Goal: Transaction & Acquisition: Purchase product/service

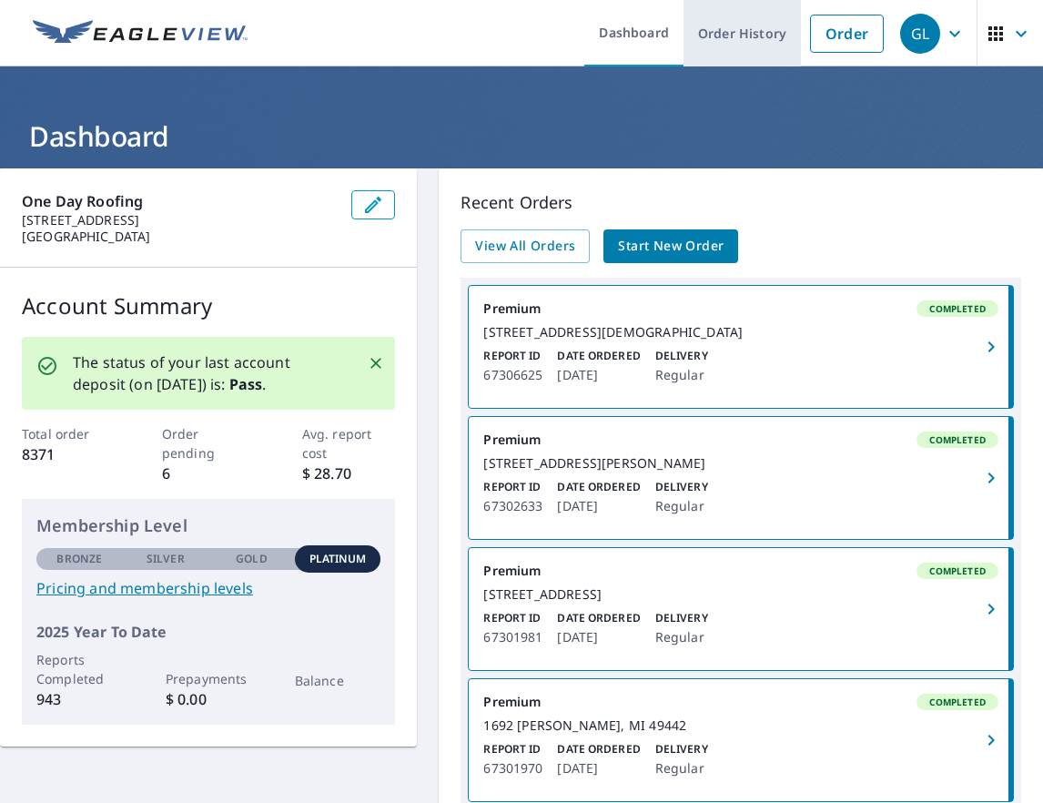
drag, startPoint x: 822, startPoint y: 34, endPoint x: 715, endPoint y: 25, distance: 106.9
click at [822, 34] on link "Order" at bounding box center [847, 34] width 74 height 38
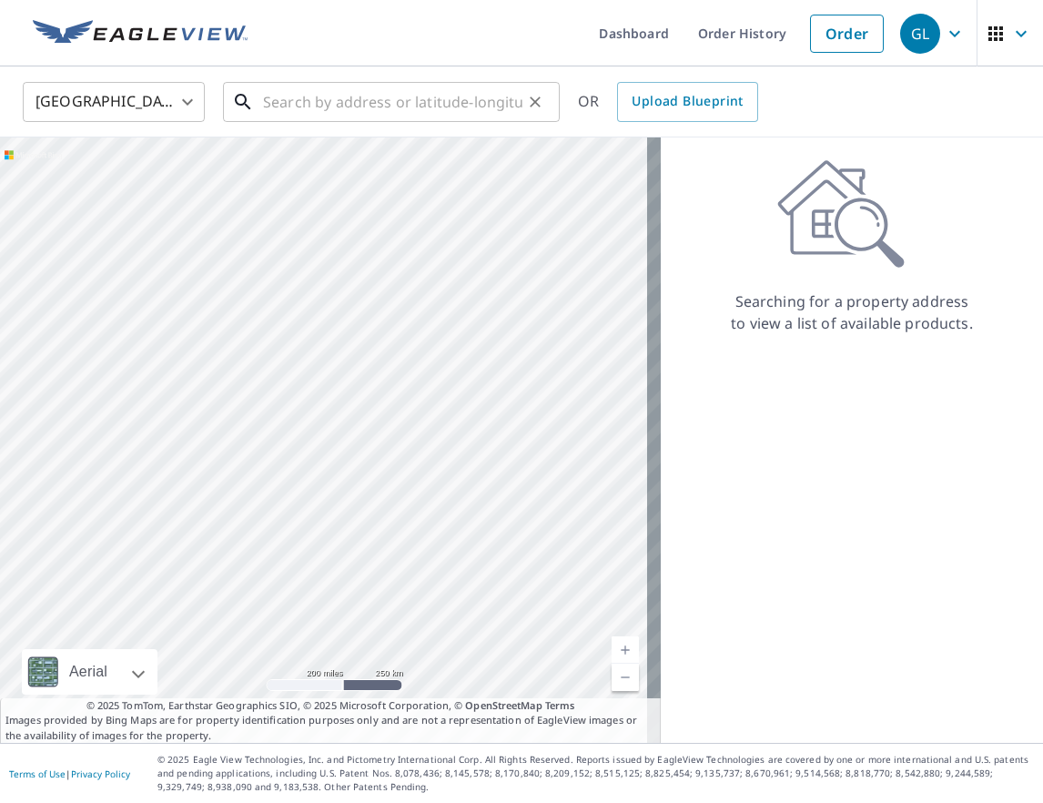
click at [360, 96] on input "text" at bounding box center [392, 101] width 259 height 51
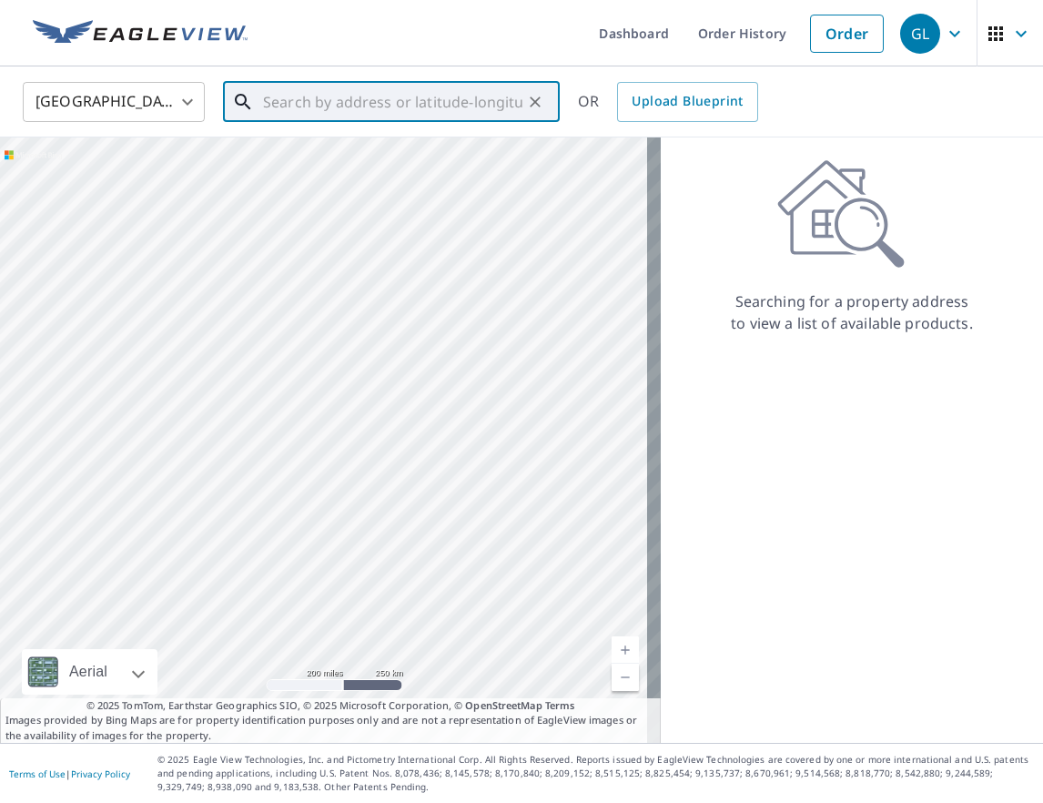
paste input "[STREET_ADDRESS][PERSON_NAME]"
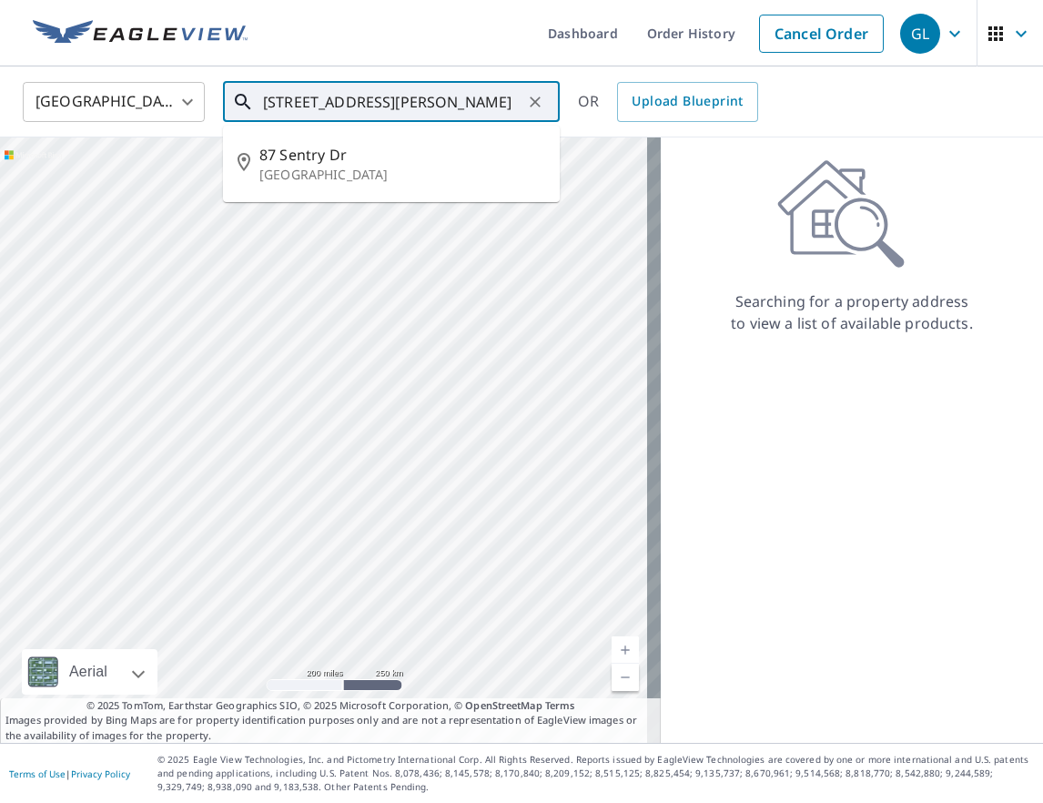
type input "[STREET_ADDRESS][PERSON_NAME]"
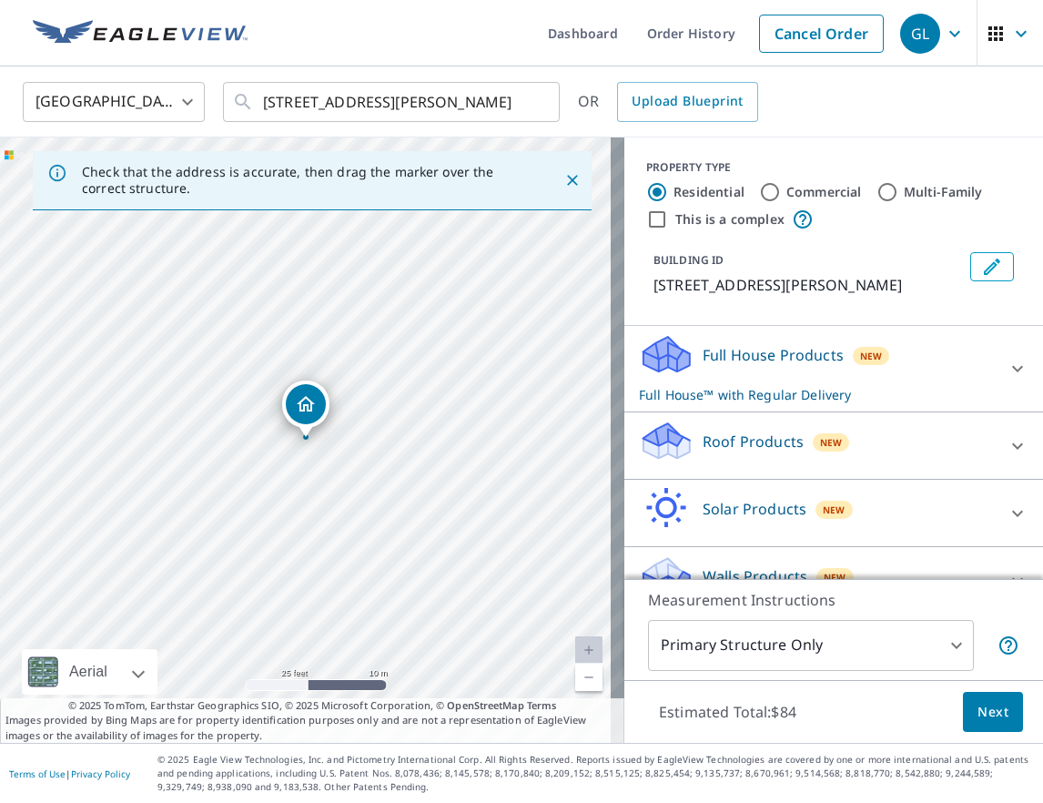
click at [948, 451] on div "Roof Products New" at bounding box center [817, 446] width 357 height 52
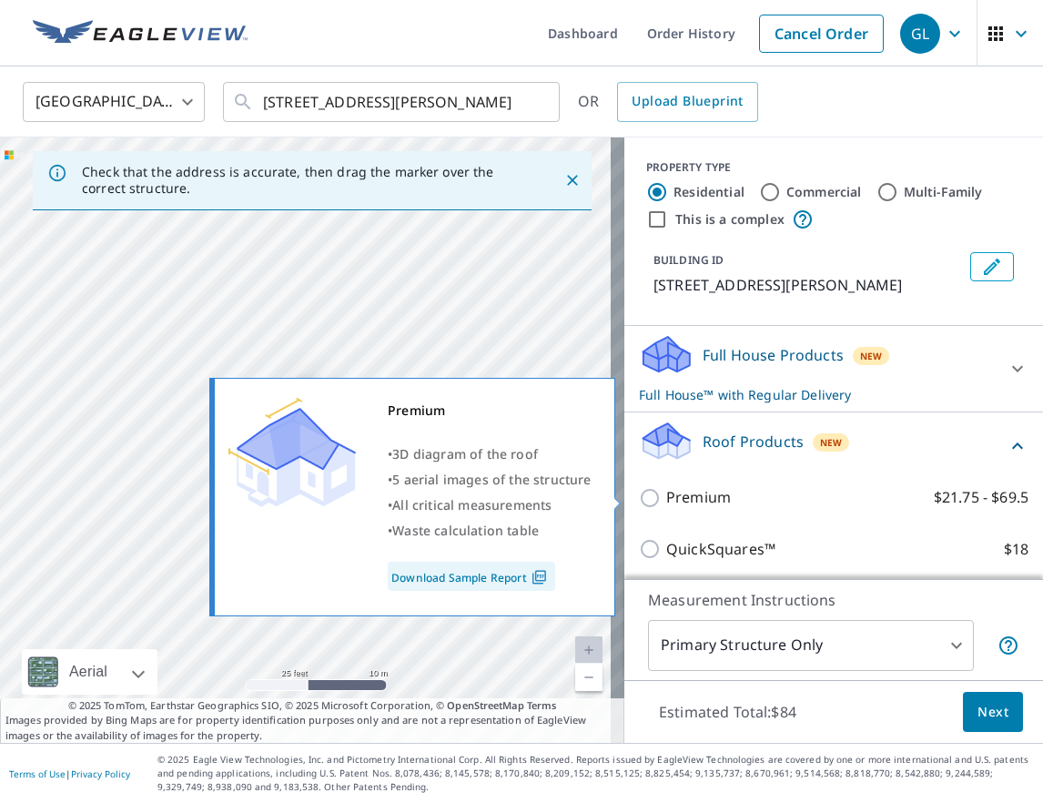
click at [639, 500] on input "Premium $21.75 - $69.5" at bounding box center [652, 498] width 27 height 22
checkbox input "true"
checkbox input "false"
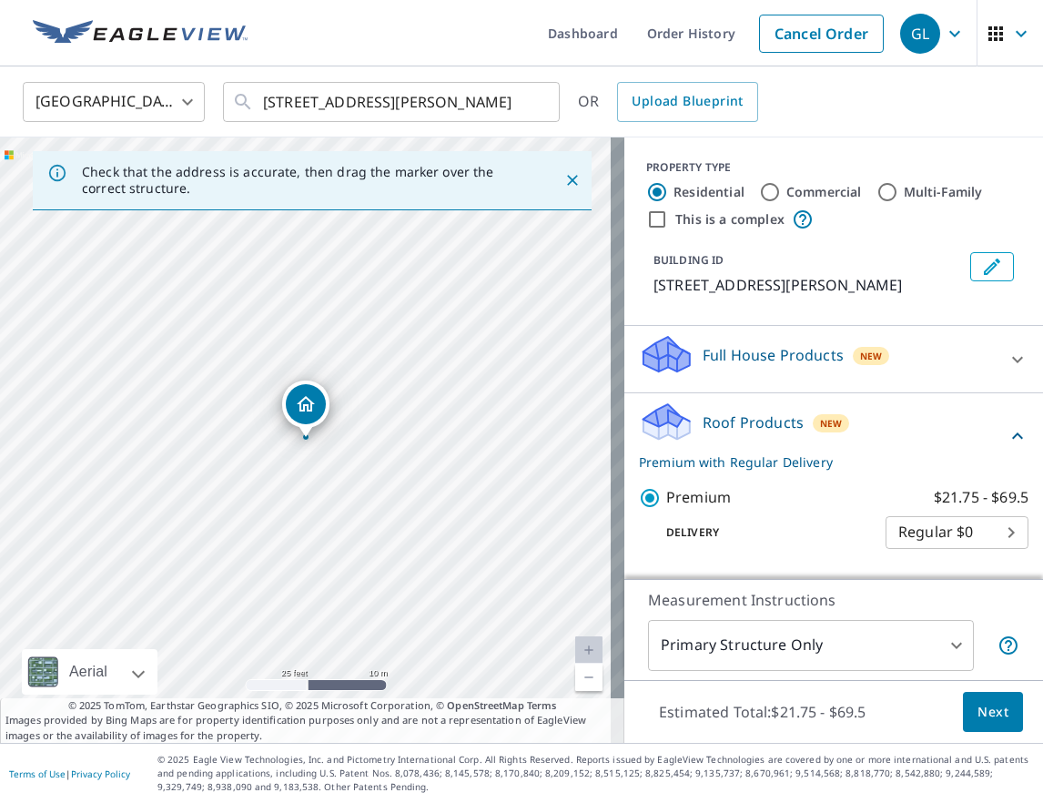
click at [849, 656] on body "GL GL Dashboard Order History Cancel Order GL [GEOGRAPHIC_DATA] [GEOGRAPHIC_DAT…" at bounding box center [521, 401] width 1043 height 803
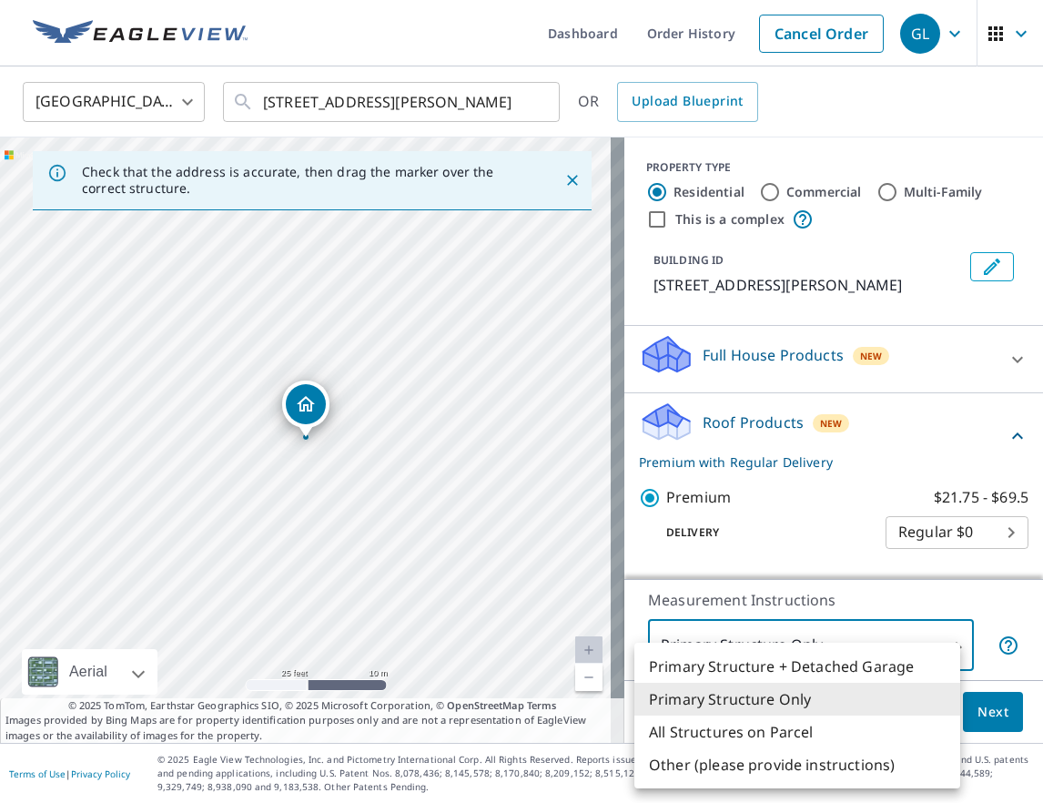
click at [792, 727] on li "All Structures on Parcel" at bounding box center [797, 731] width 326 height 33
type input "3"
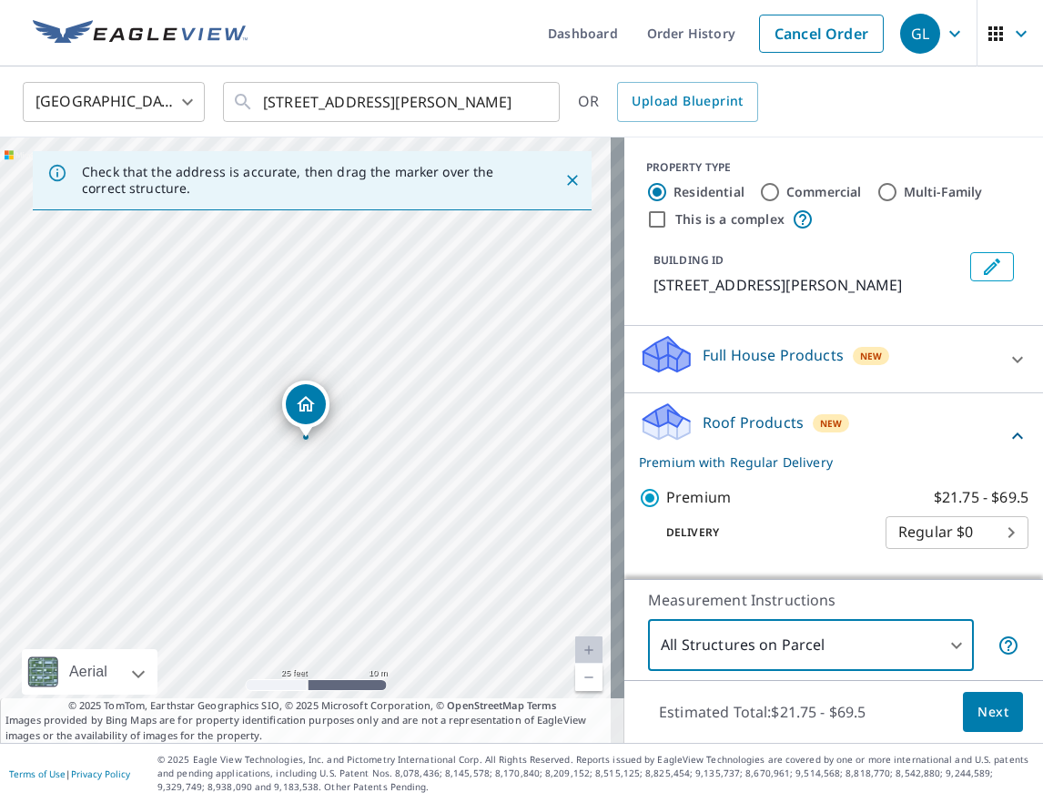
click at [988, 720] on span "Next" at bounding box center [993, 712] width 31 height 23
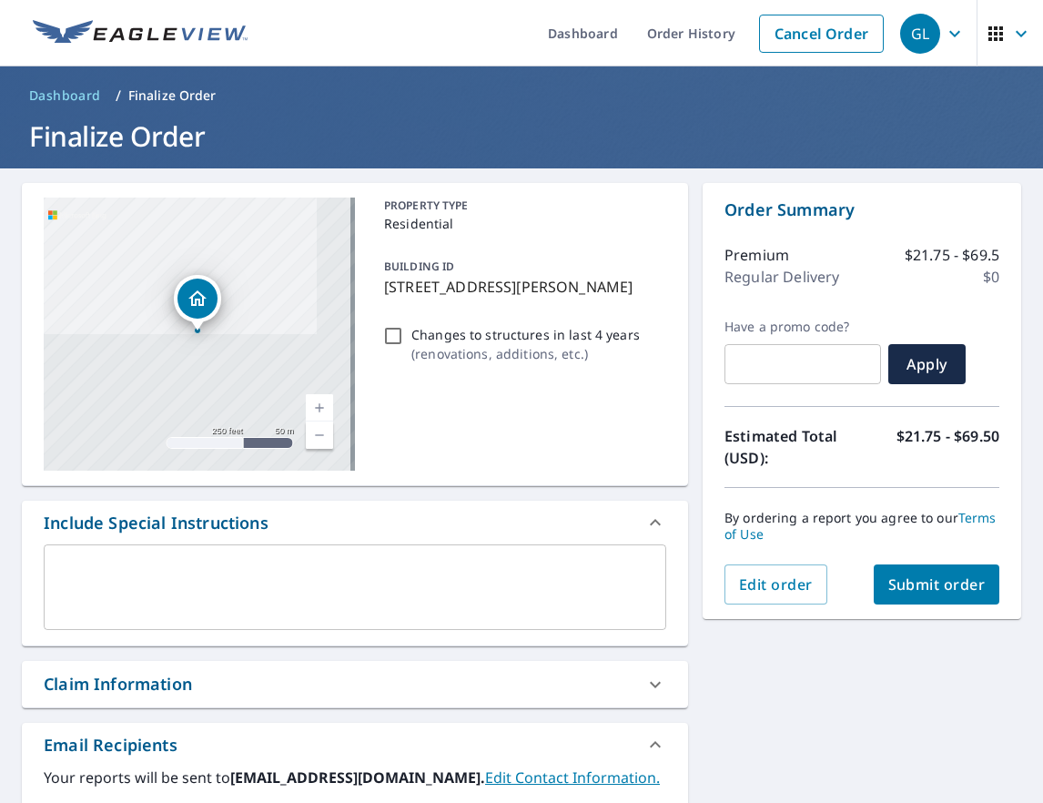
click at [919, 588] on span "Submit order" at bounding box center [936, 584] width 97 height 20
checkbox input "true"
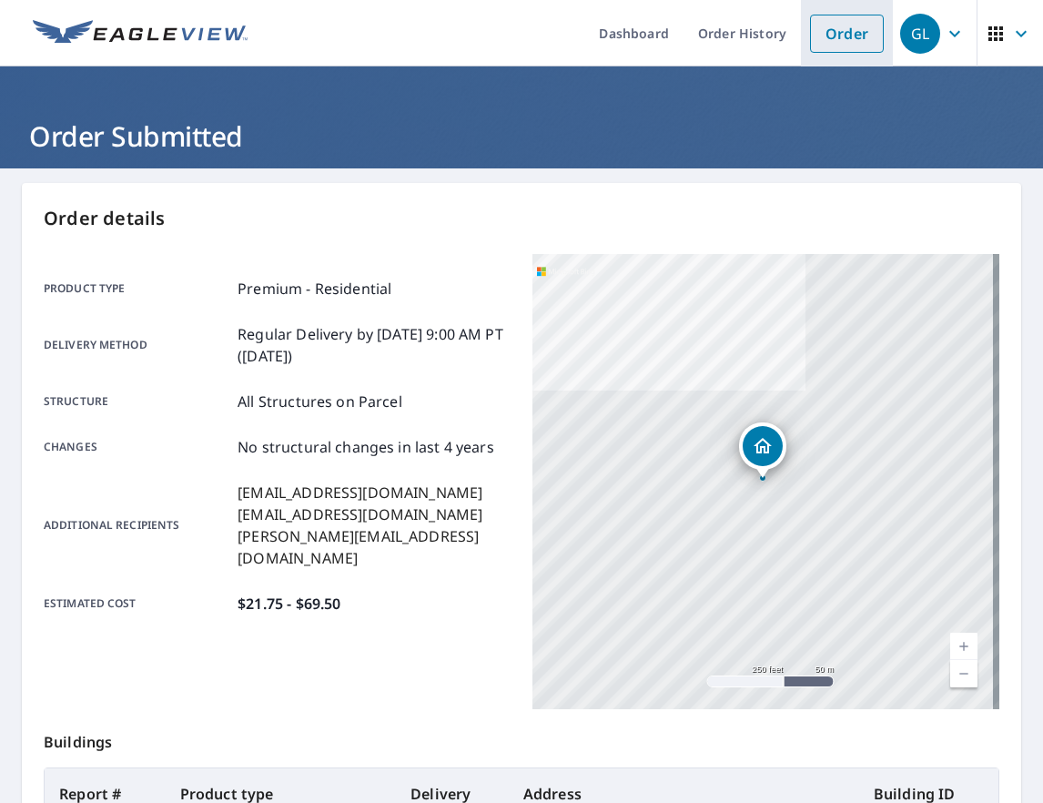
drag, startPoint x: 820, startPoint y: 43, endPoint x: 790, endPoint y: 43, distance: 30.0
click at [820, 43] on link "Order" at bounding box center [847, 34] width 74 height 38
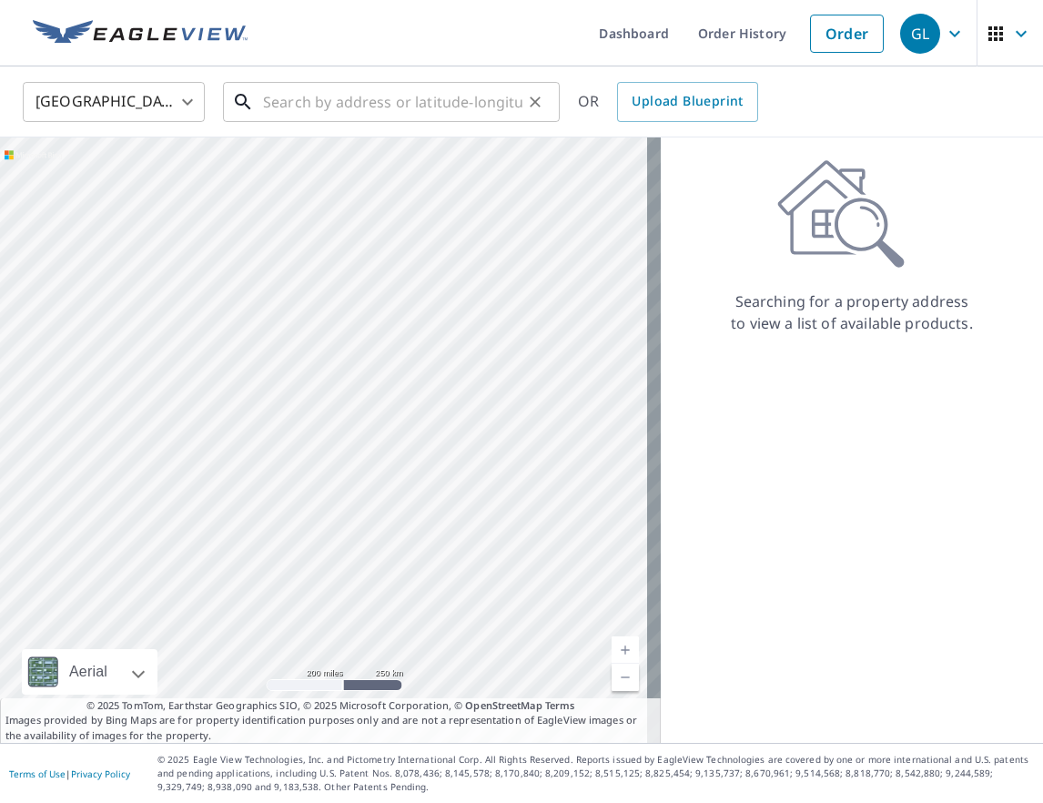
click at [296, 103] on input "text" at bounding box center [392, 101] width 259 height 51
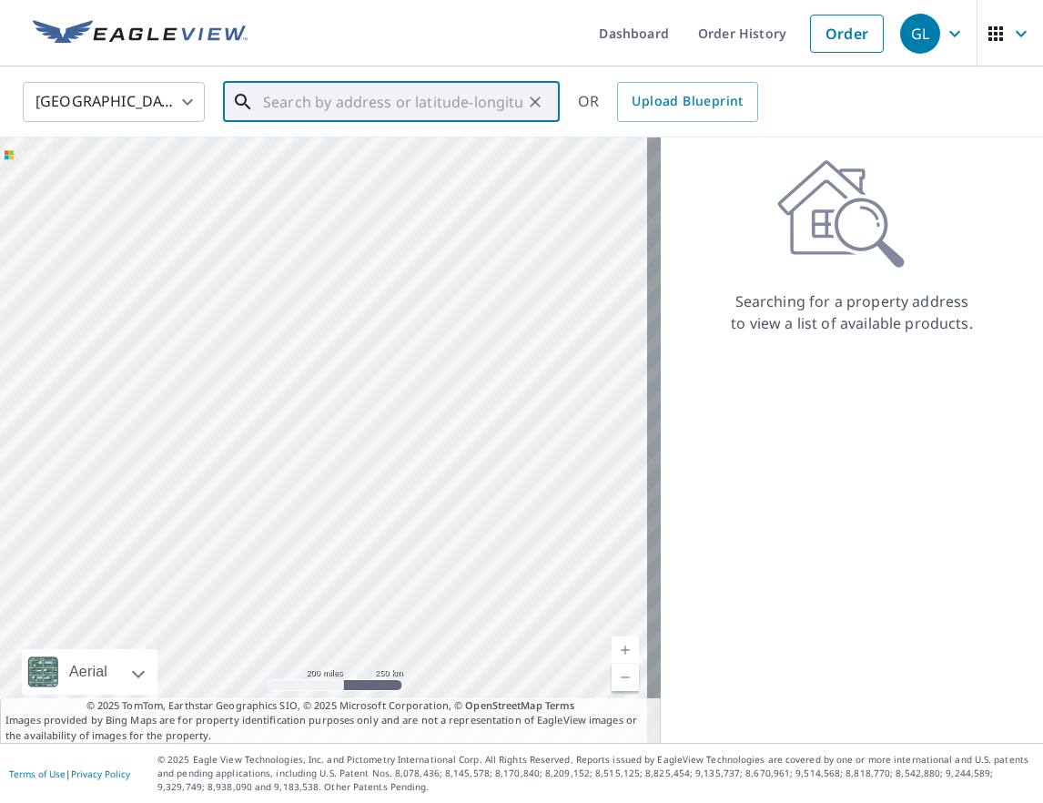
paste input "[STREET_ADDRESS][PERSON_NAME]"
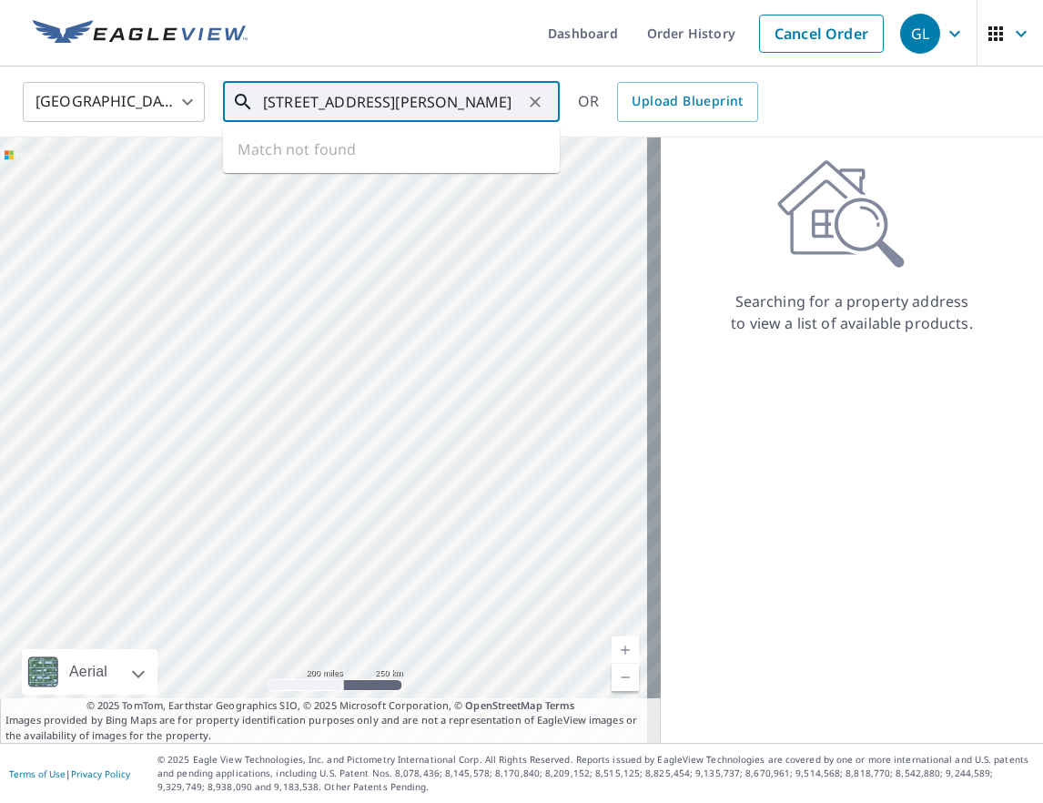
type input "[STREET_ADDRESS][PERSON_NAME]"
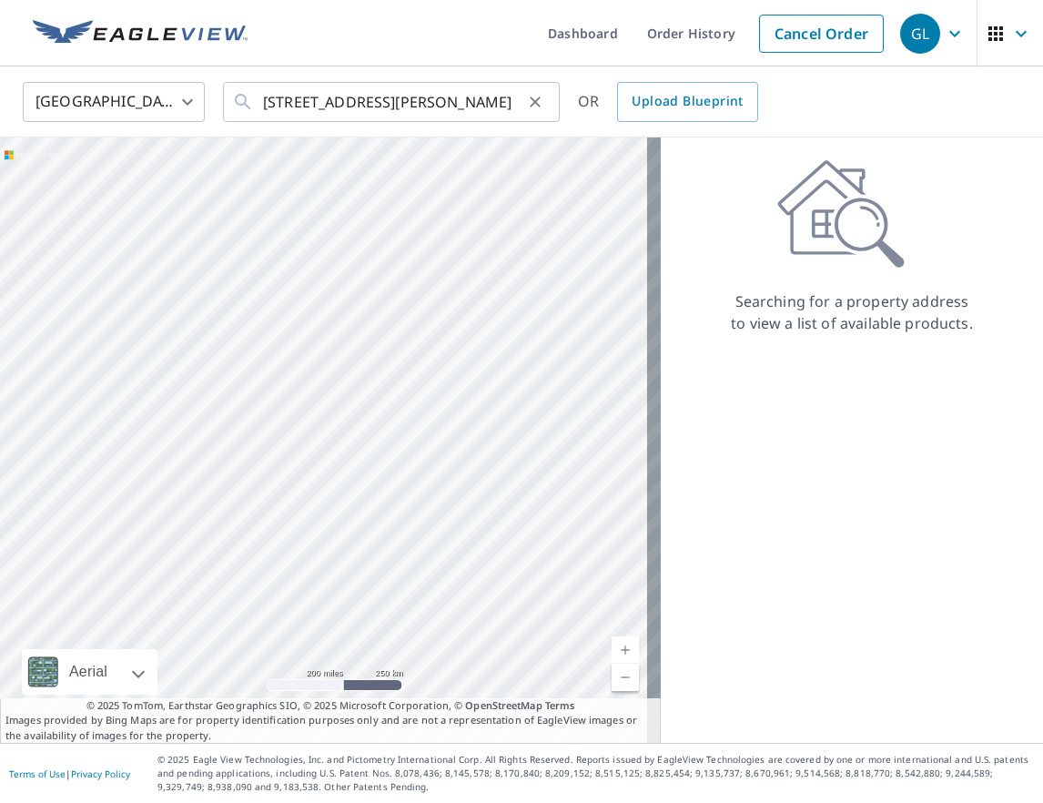
scroll to position [0, 0]
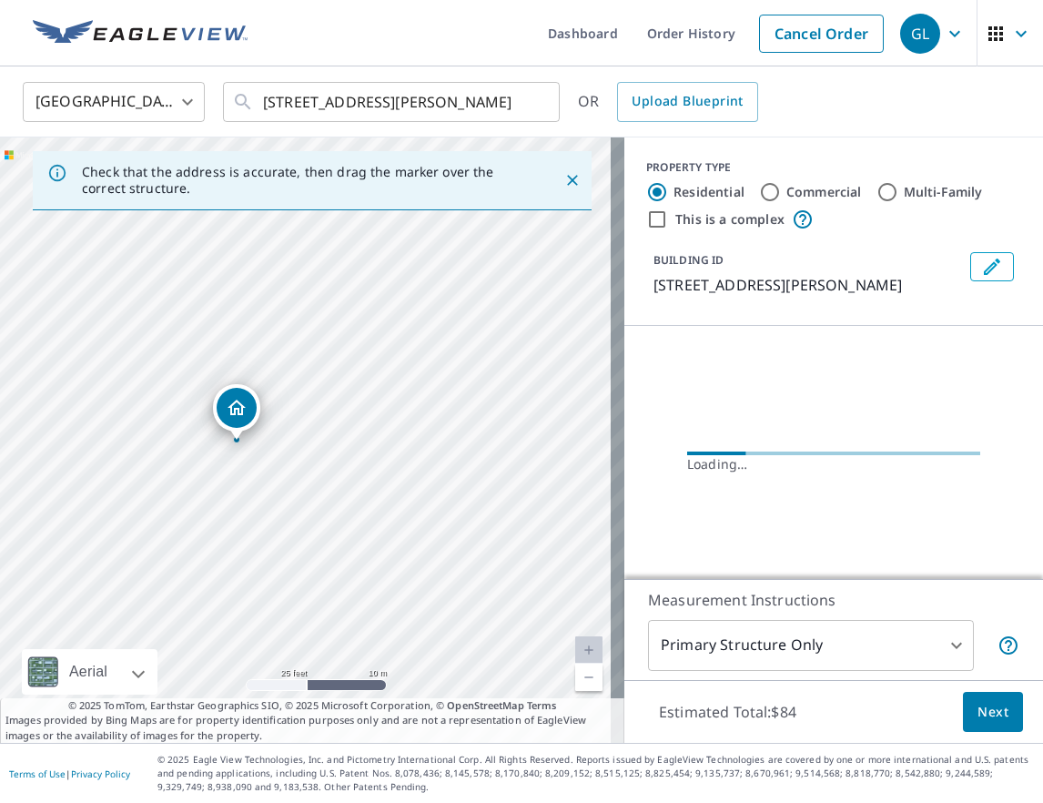
drag, startPoint x: 215, startPoint y: 457, endPoint x: 191, endPoint y: 606, distance: 151.1
click at [235, 613] on div "[STREET_ADDRESS][PERSON_NAME]" at bounding box center [312, 439] width 624 height 605
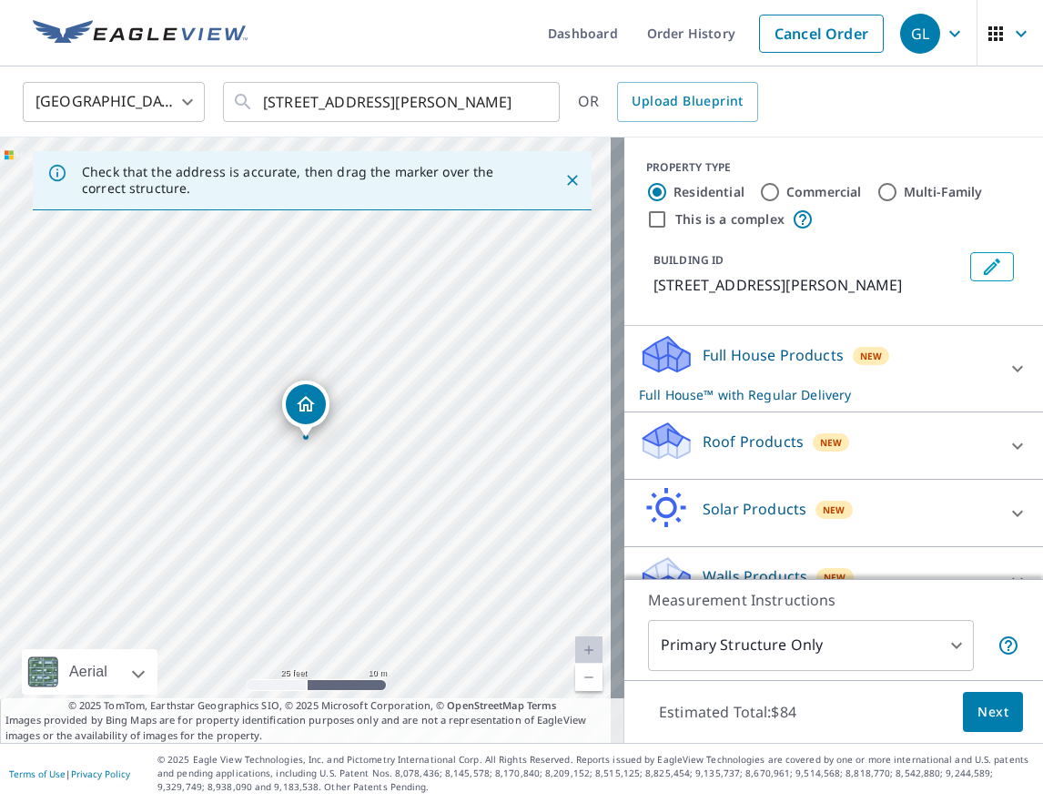
drag, startPoint x: 907, startPoint y: 475, endPoint x: 852, endPoint y: 484, distance: 55.4
click at [907, 471] on div "Roof Products New" at bounding box center [817, 446] width 357 height 52
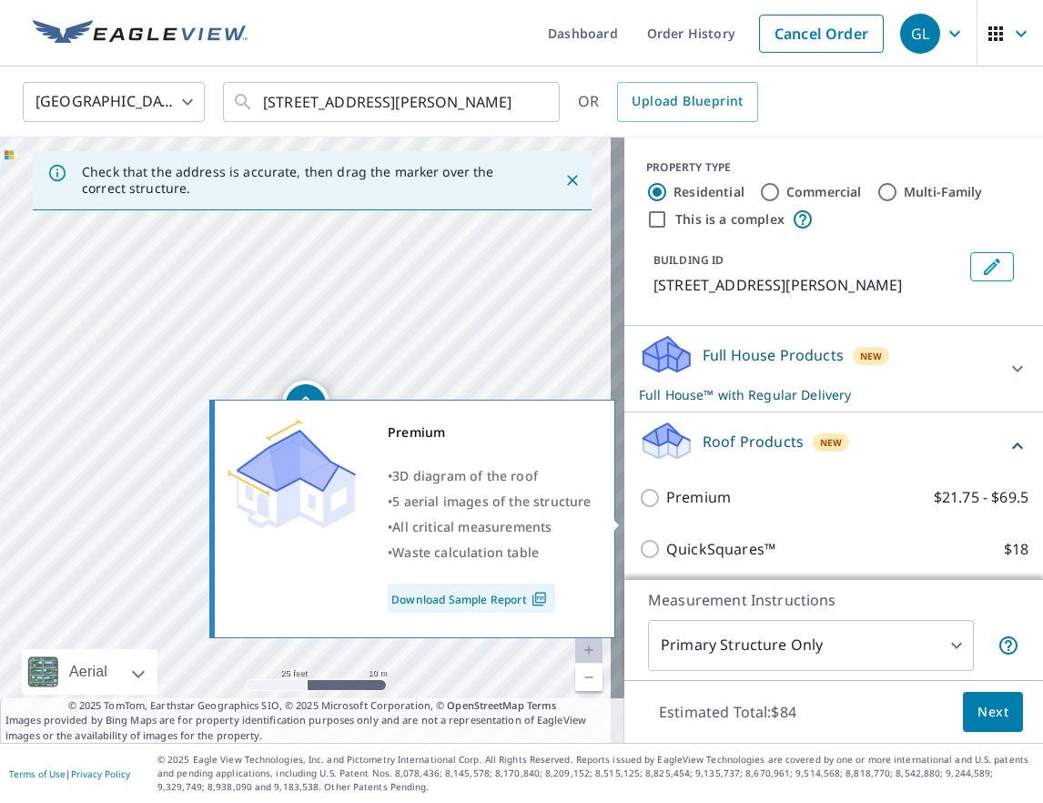
click at [639, 509] on input "Premium $21.75 - $69.5" at bounding box center [652, 498] width 27 height 22
checkbox input "true"
checkbox input "false"
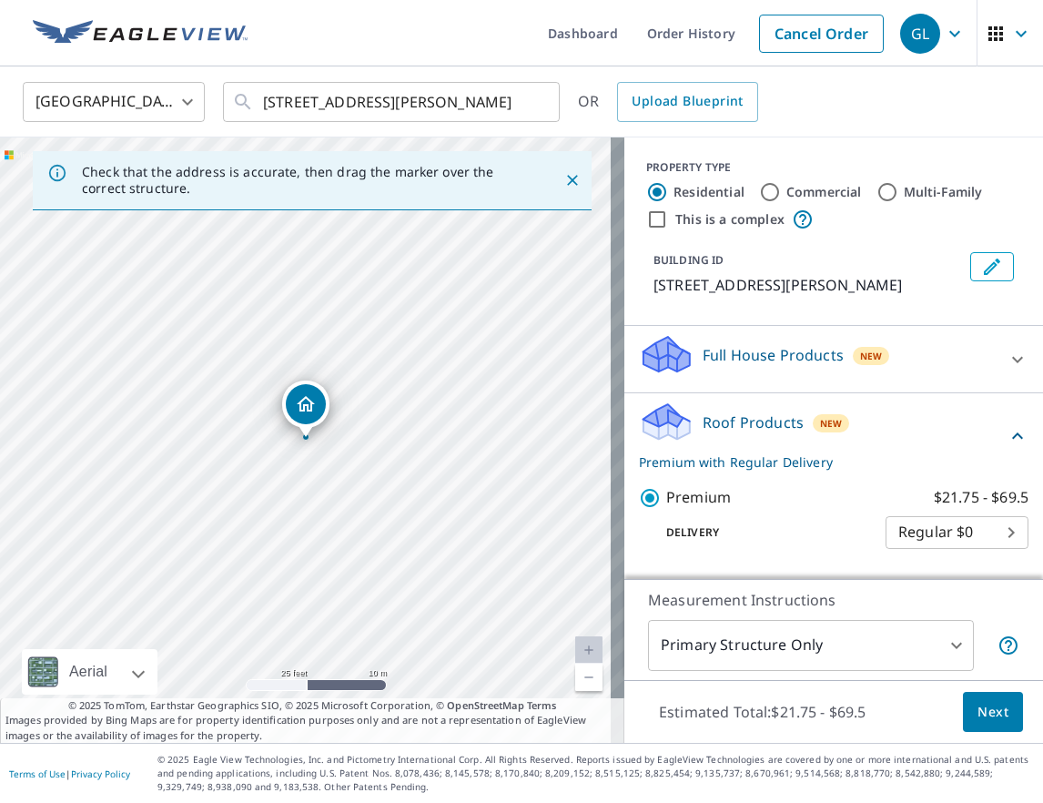
click at [978, 712] on span "Next" at bounding box center [993, 712] width 31 height 23
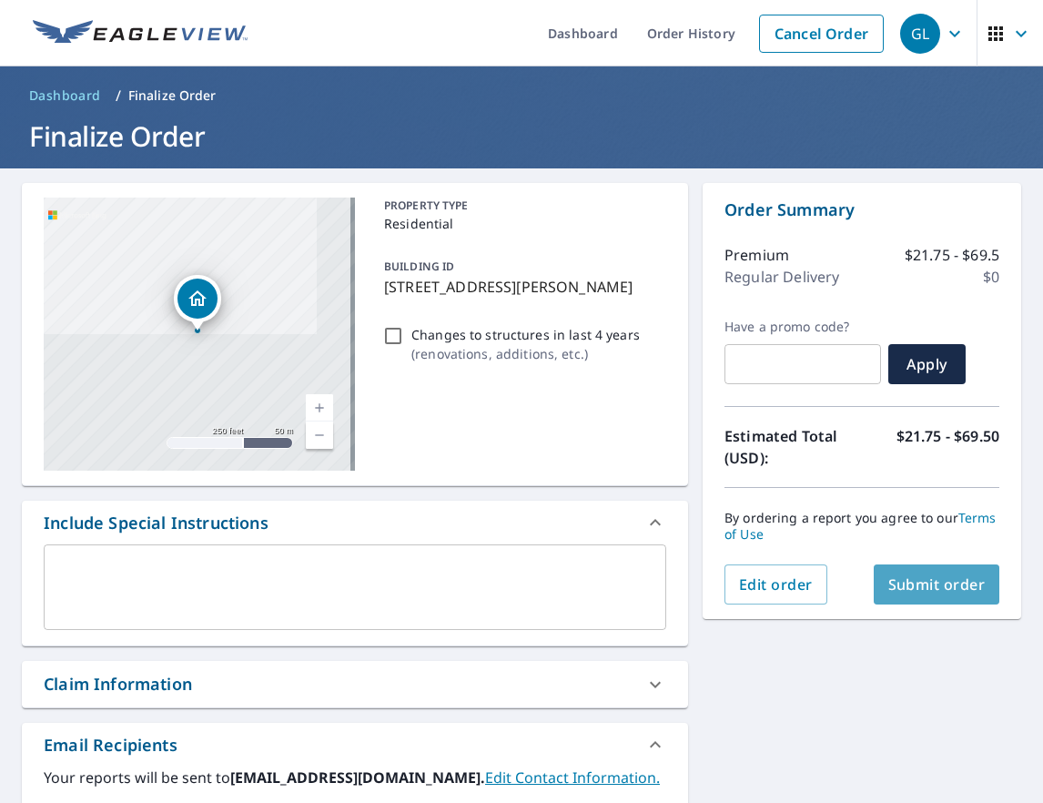
click at [920, 583] on span "Submit order" at bounding box center [936, 584] width 97 height 20
checkbox input "true"
